Goal: Task Accomplishment & Management: Use online tool/utility

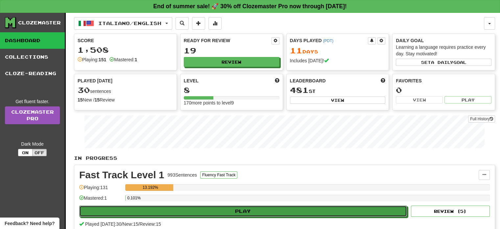
click at [239, 209] on button "Play" at bounding box center [243, 210] width 328 height 11
select select "**"
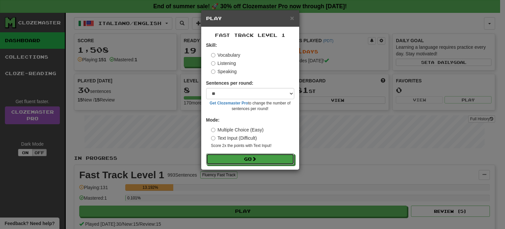
click at [243, 156] on button "Go" at bounding box center [250, 158] width 88 height 11
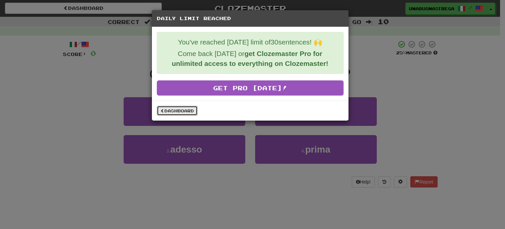
click at [186, 112] on link "Dashboard" at bounding box center [177, 111] width 41 height 10
